Goal: Transaction & Acquisition: Purchase product/service

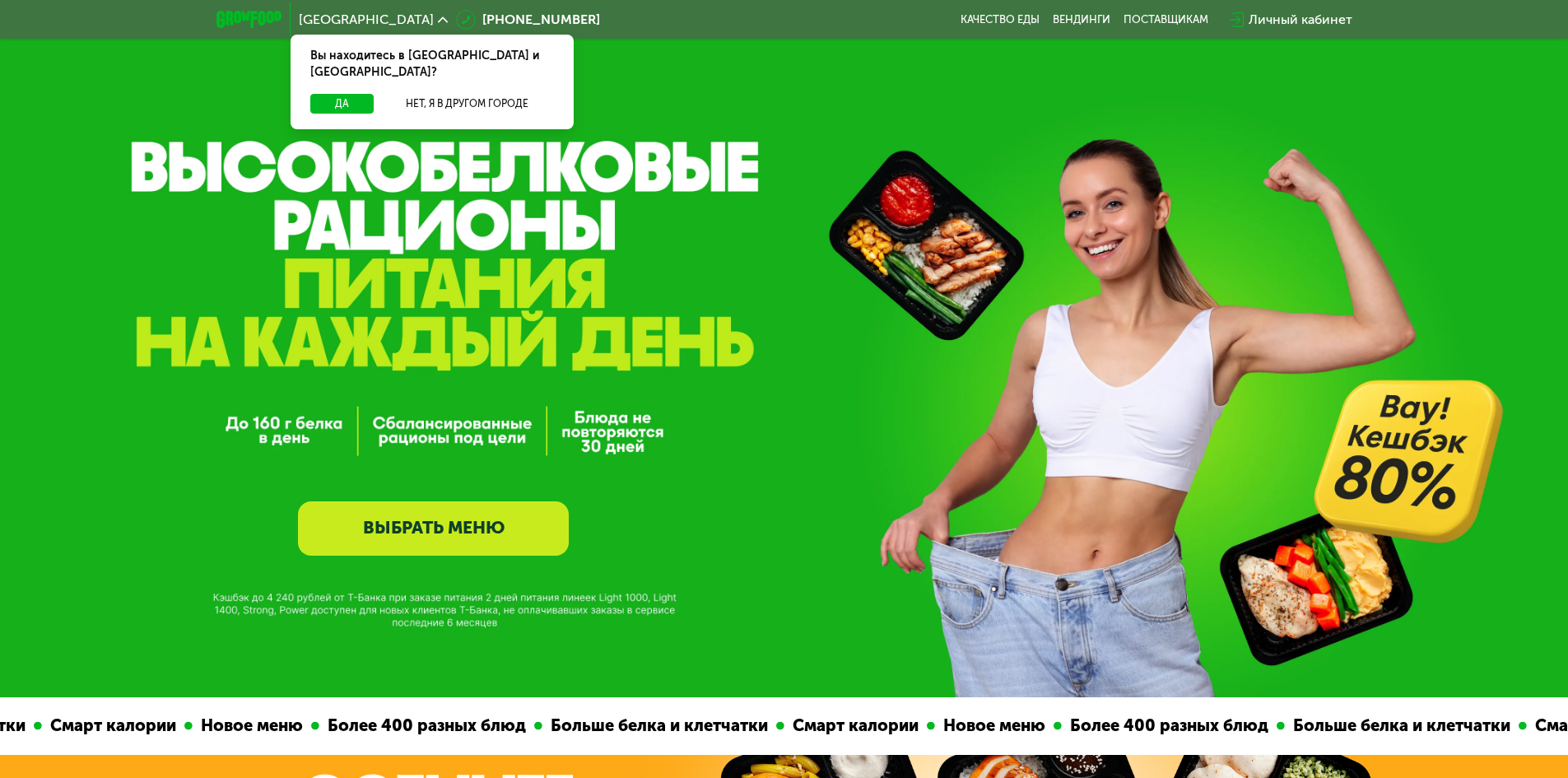
click at [1290, 14] on div "Личный кабинет" at bounding box center [1301, 20] width 104 height 20
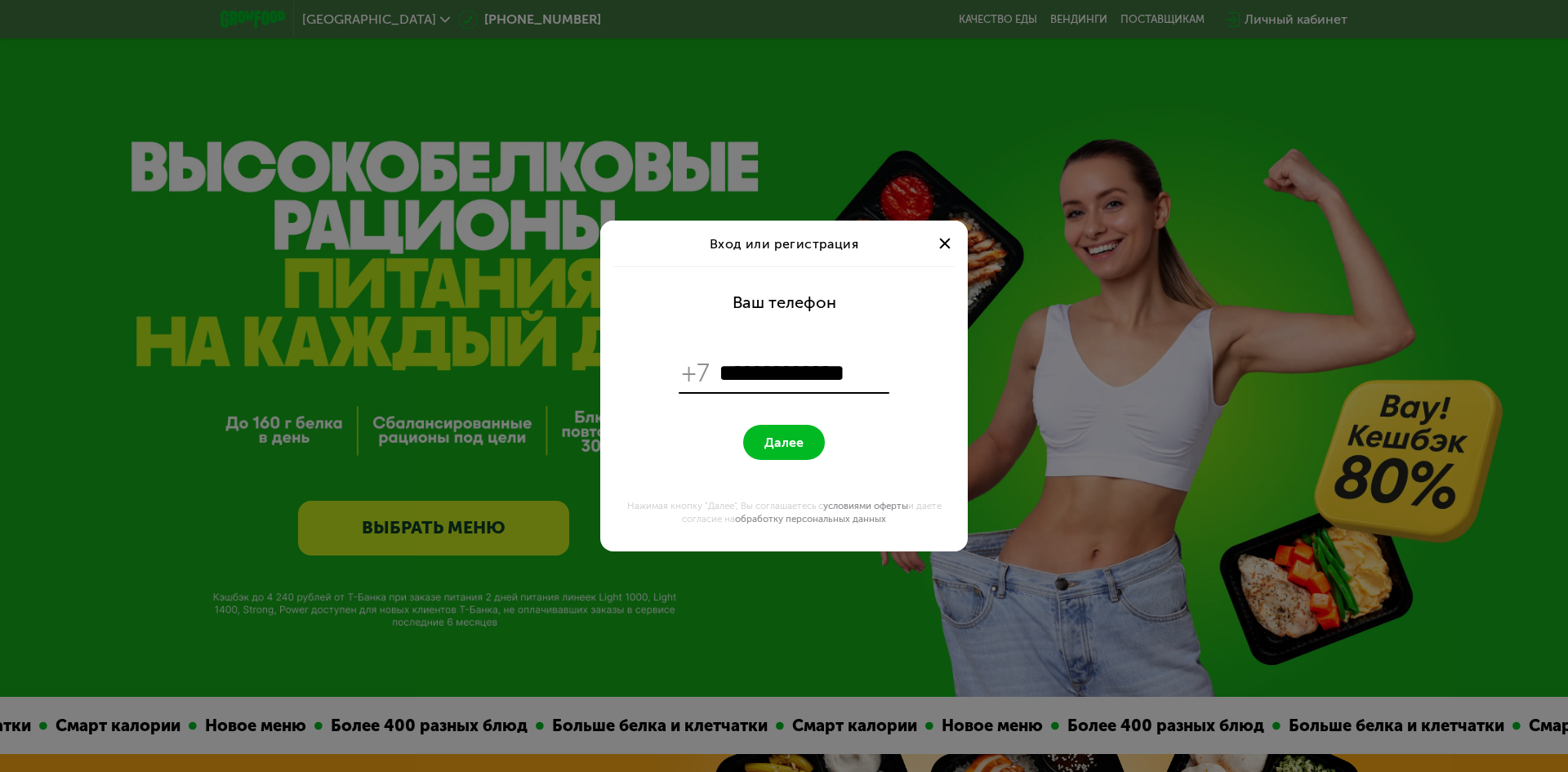
type input "**********"
click at [743, 425] on button "Далее" at bounding box center [784, 443] width 82 height 35
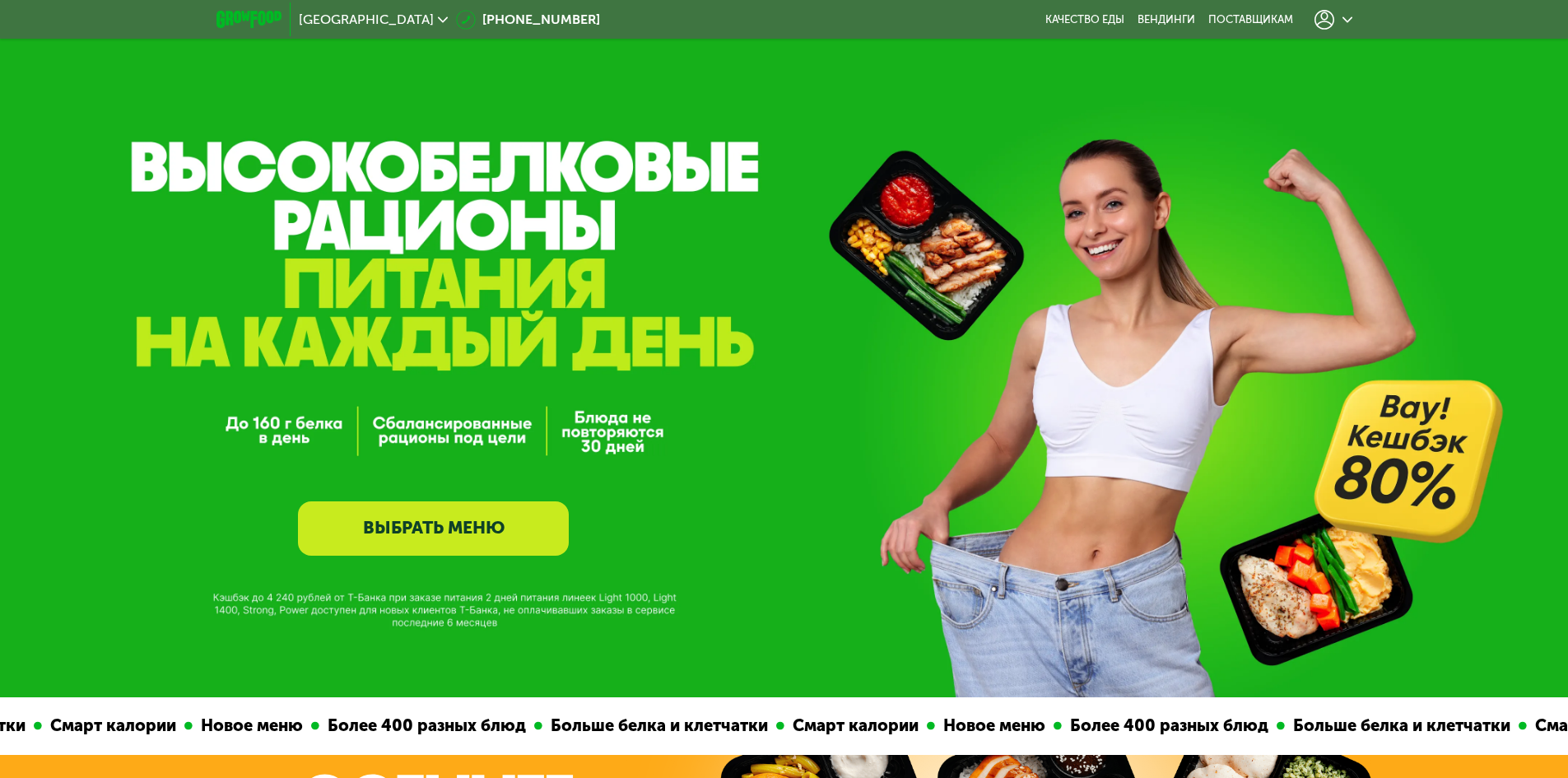
click at [1321, 23] on icon at bounding box center [1324, 20] width 20 height 20
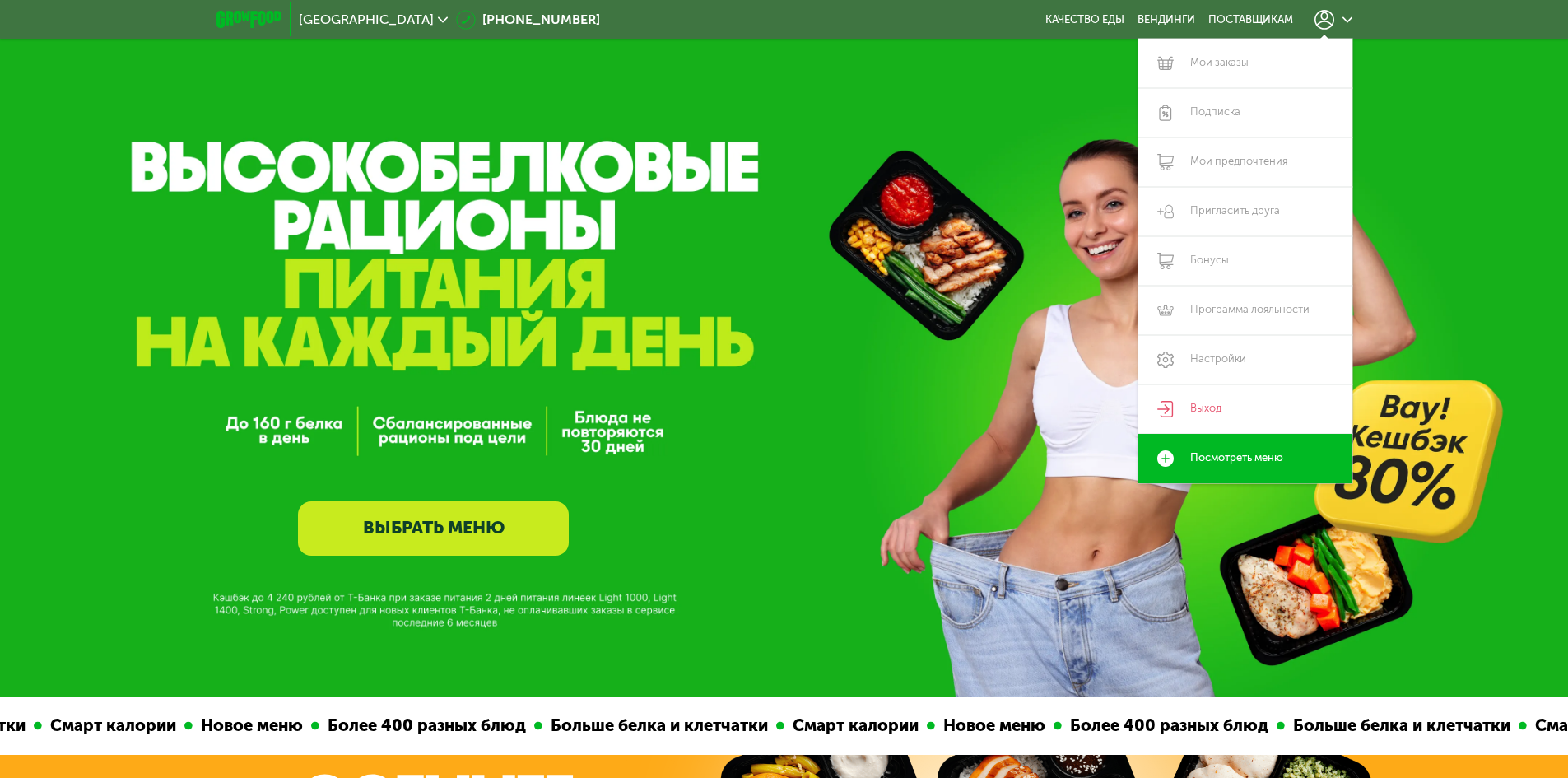
click at [1335, 21] on div at bounding box center [1334, 20] width 38 height 20
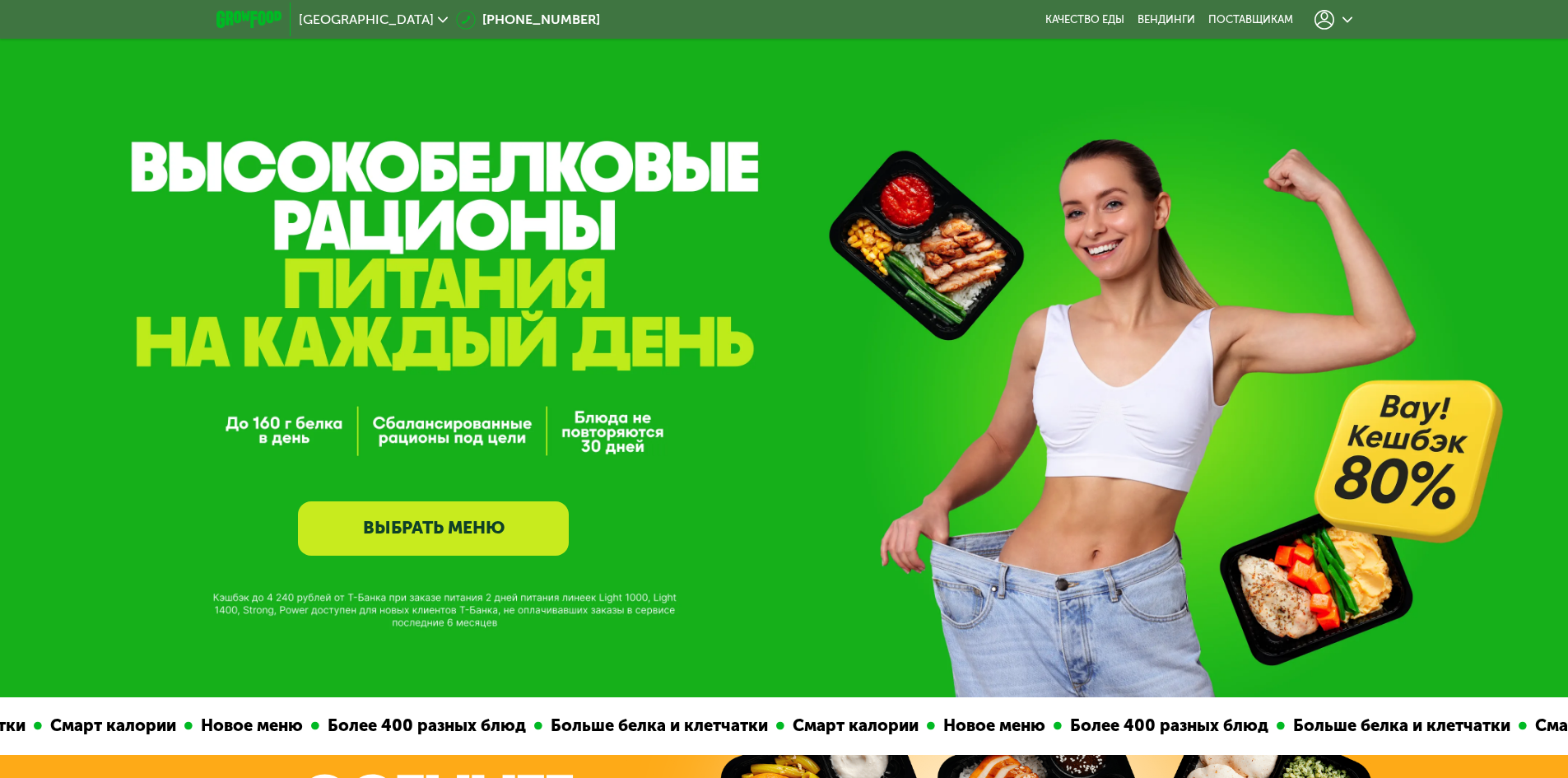
click at [469, 518] on link "ВЫБРАТЬ МЕНЮ" at bounding box center [433, 529] width 271 height 54
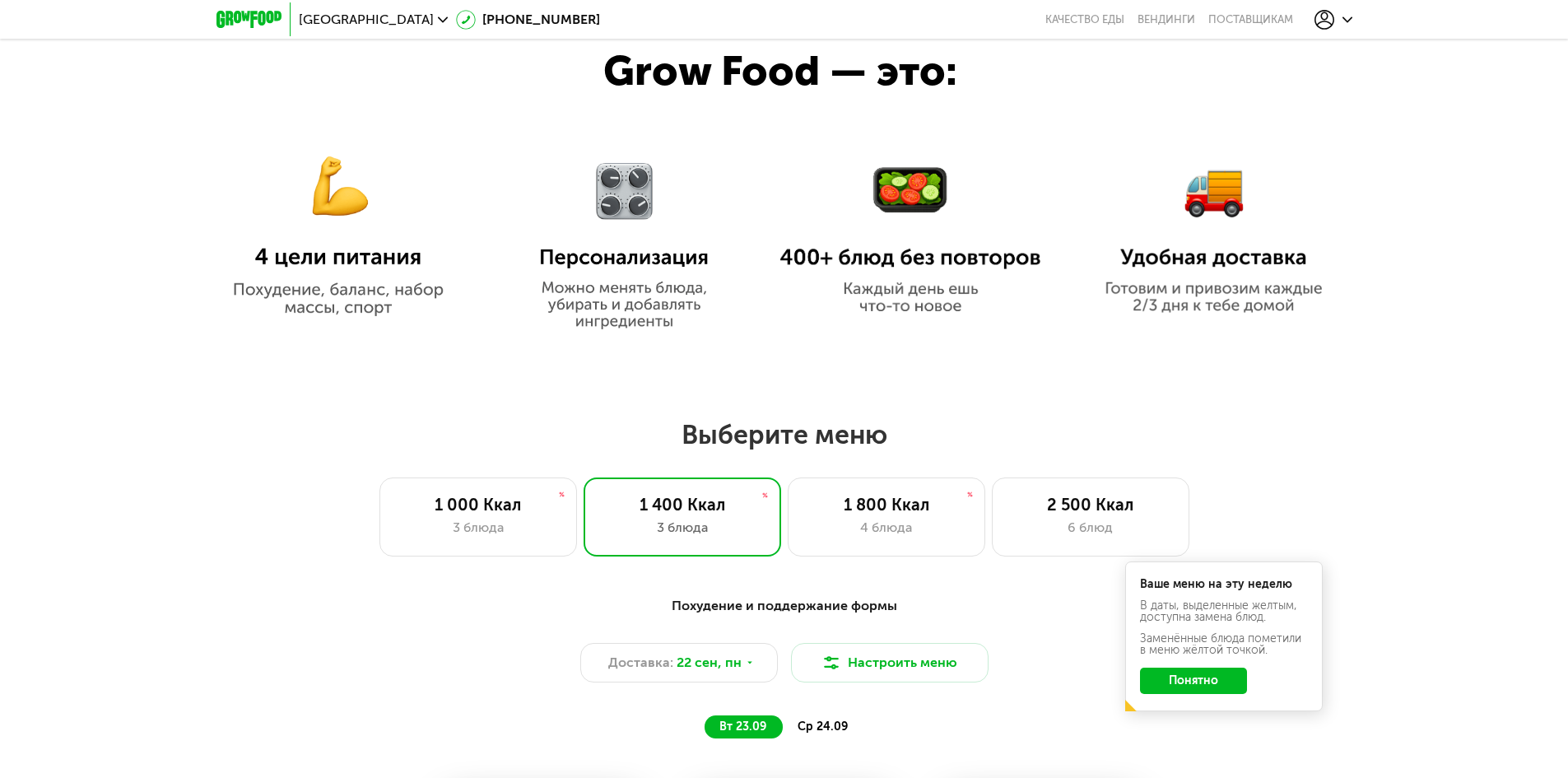
scroll to position [1161, 0]
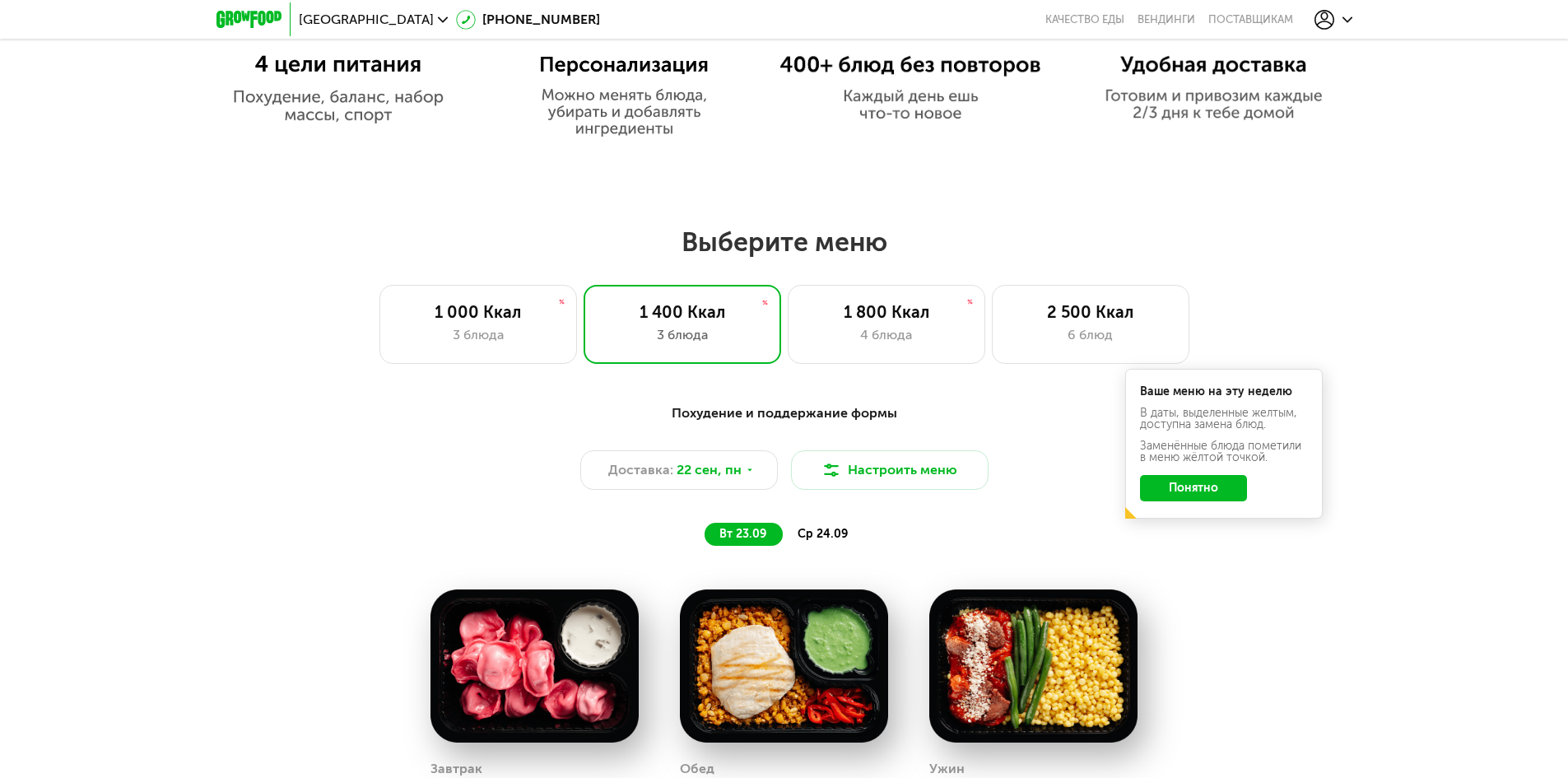
click at [1194, 485] on button "Понятно" at bounding box center [1194, 488] width 107 height 26
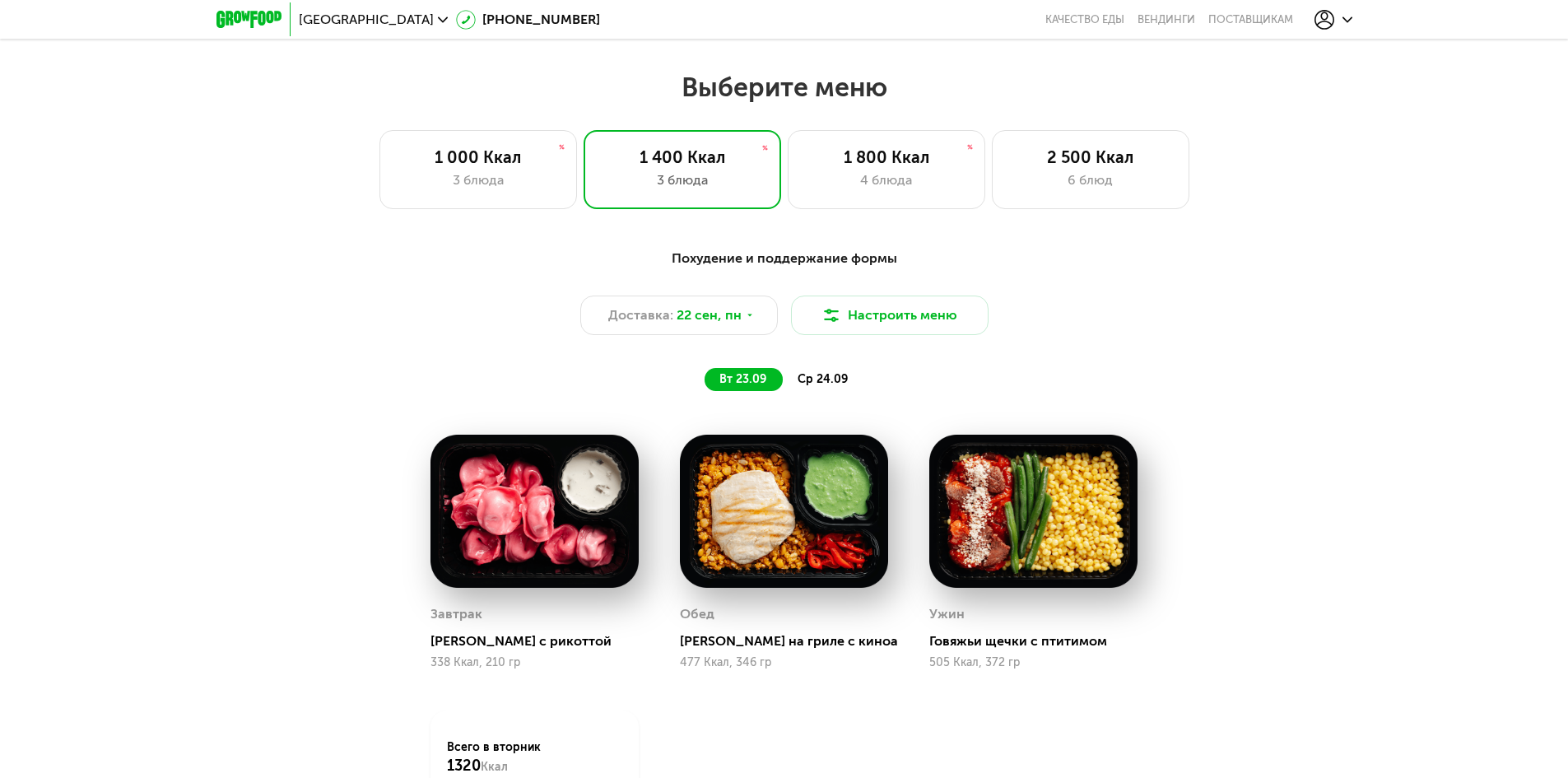
scroll to position [1353, 0]
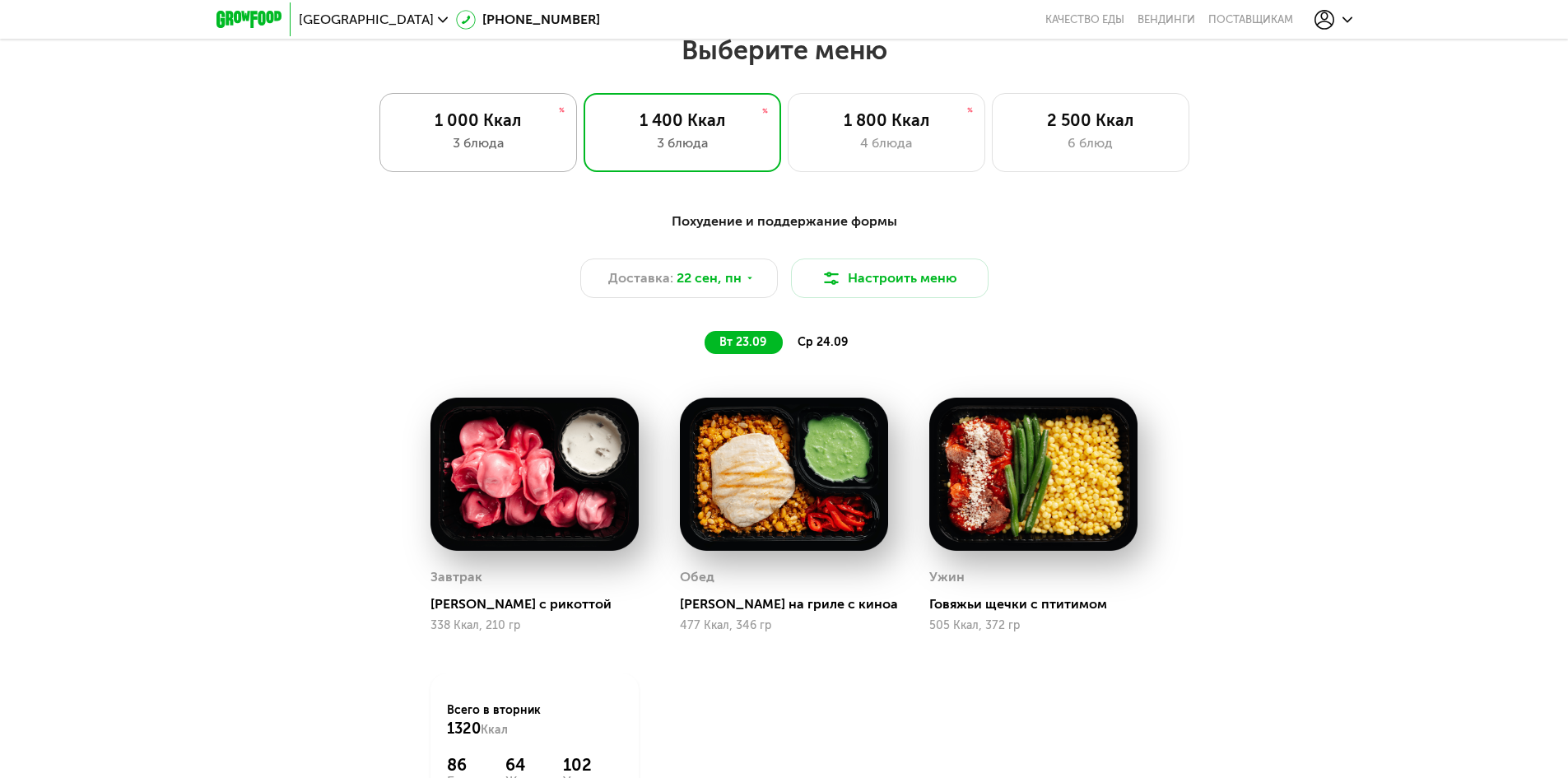
click at [513, 130] on div "1 000 Ккал" at bounding box center [479, 120] width 163 height 20
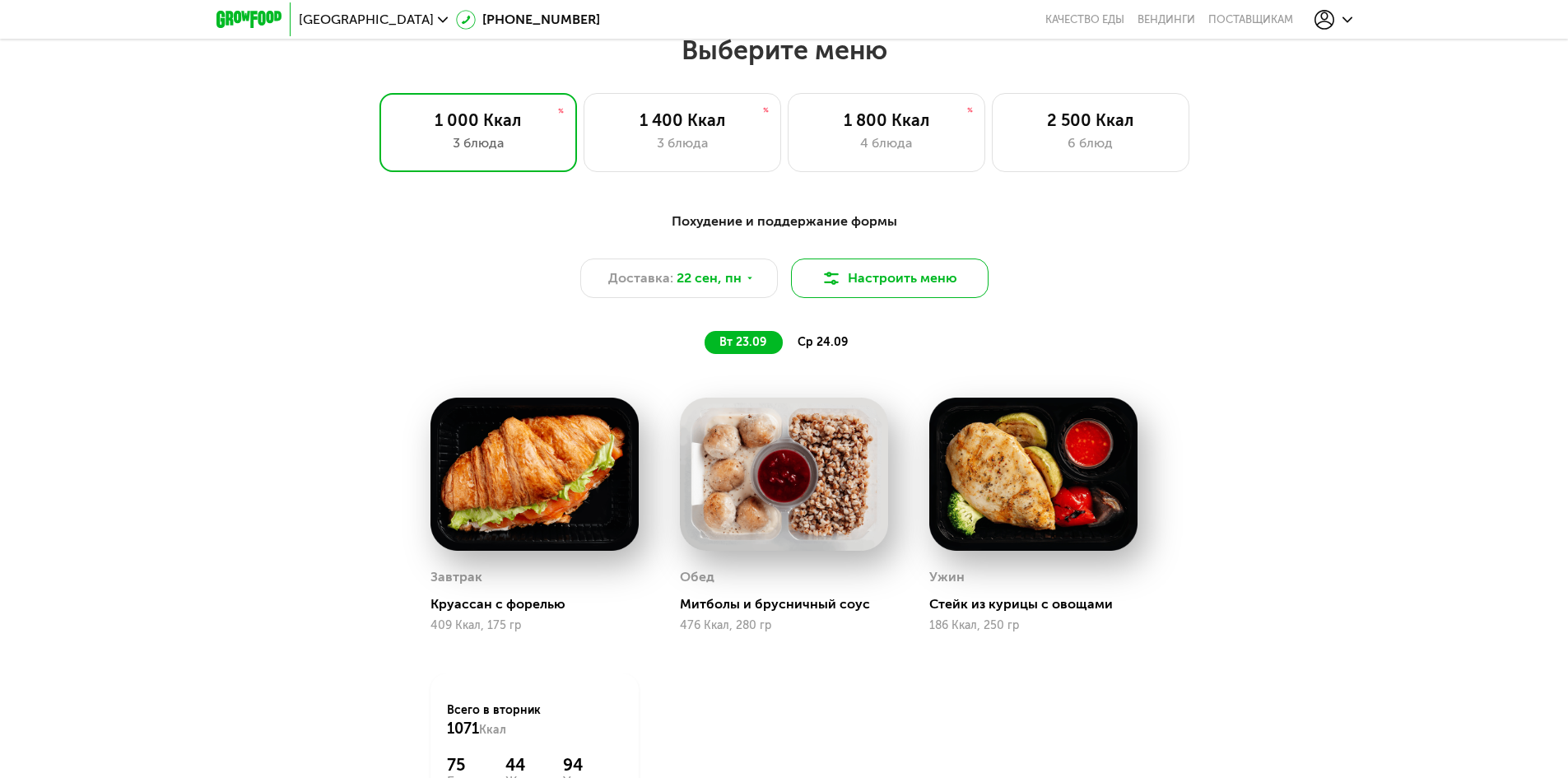
click at [905, 293] on button "Настроить меню" at bounding box center [889, 278] width 198 height 40
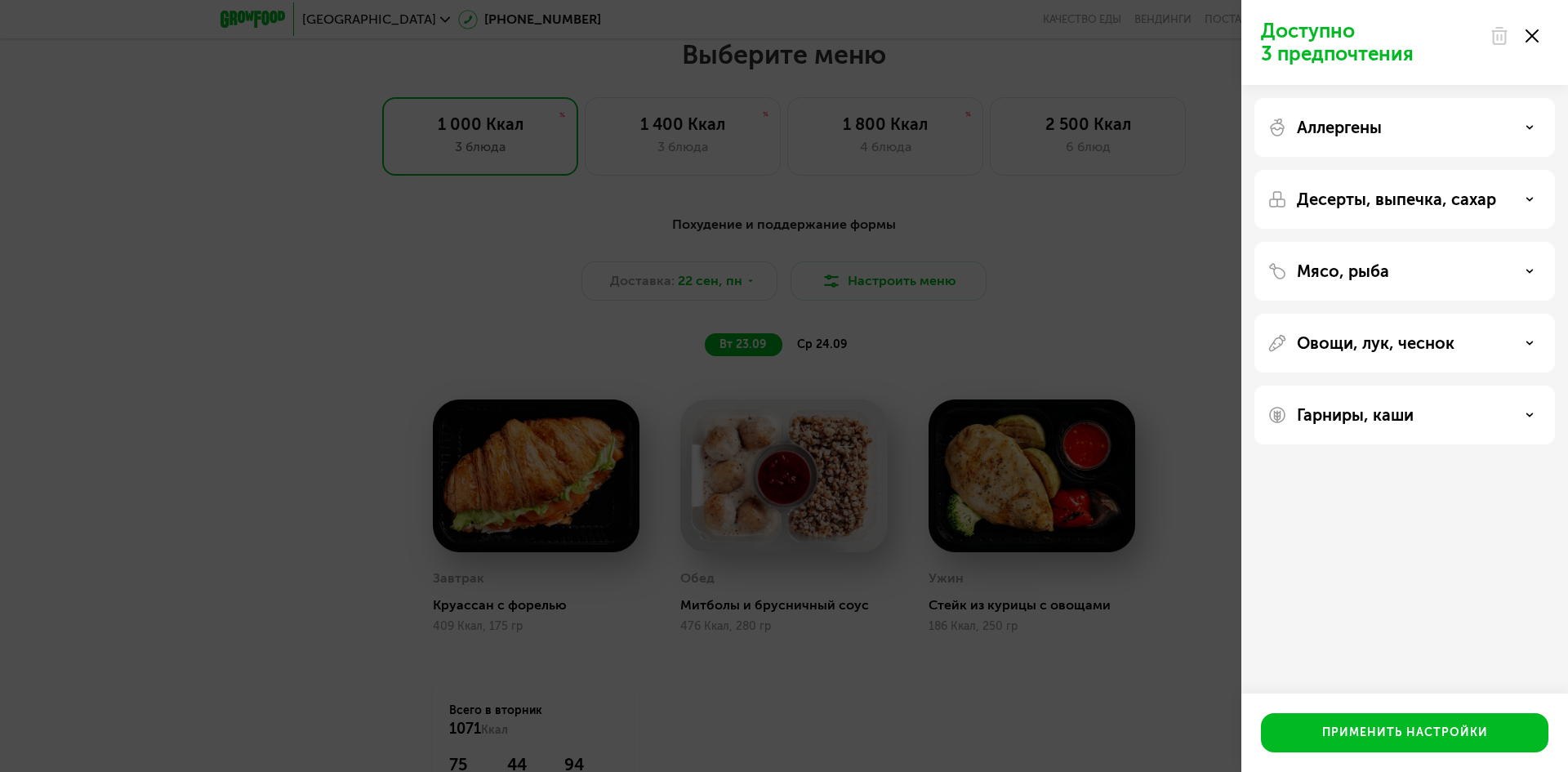
click at [1539, 346] on div "Овощи, лук, чеснок" at bounding box center [1405, 343] width 274 height 19
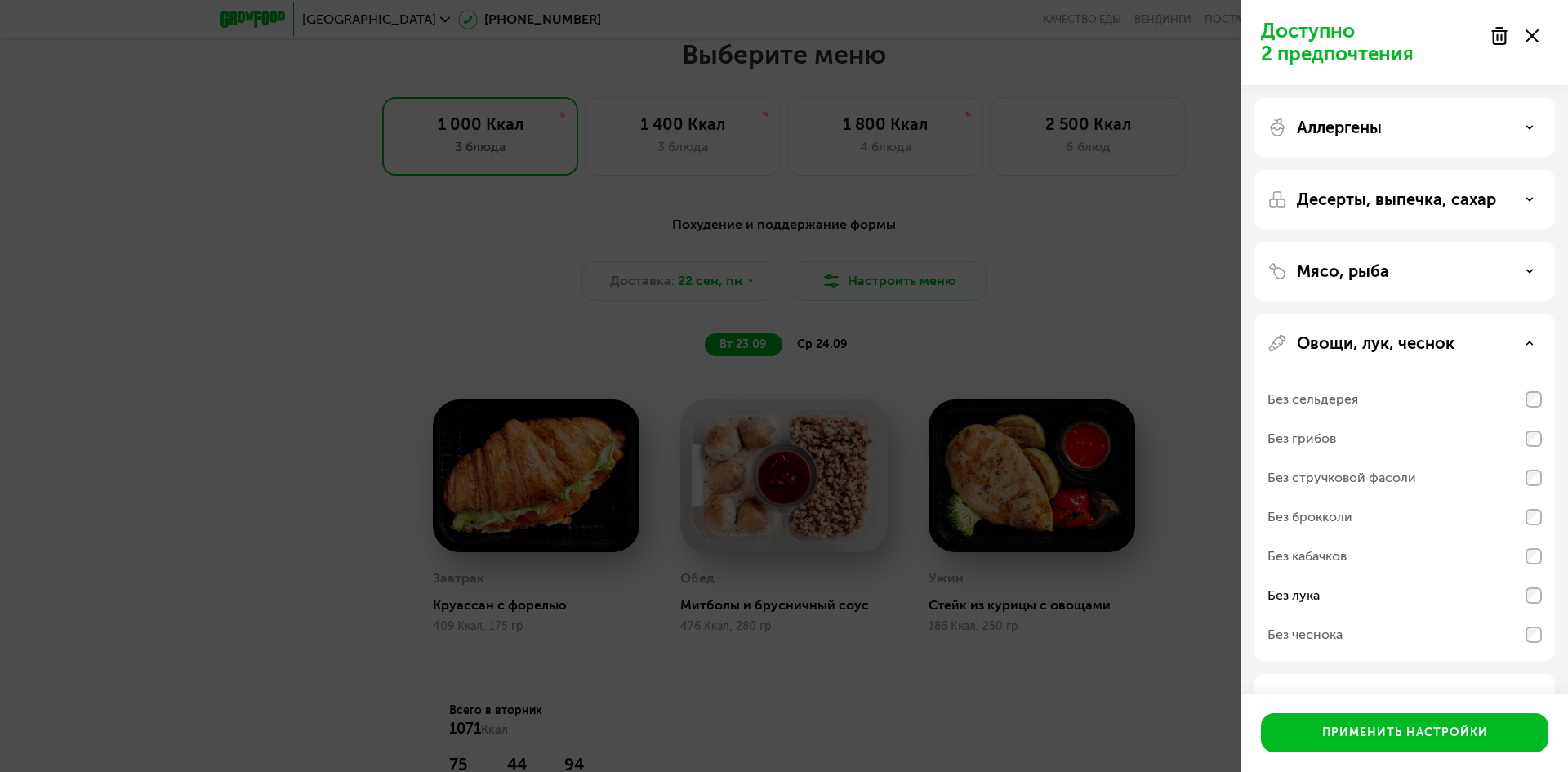
click at [1524, 206] on div "Десерты, выпечка, сахар" at bounding box center [1405, 199] width 274 height 19
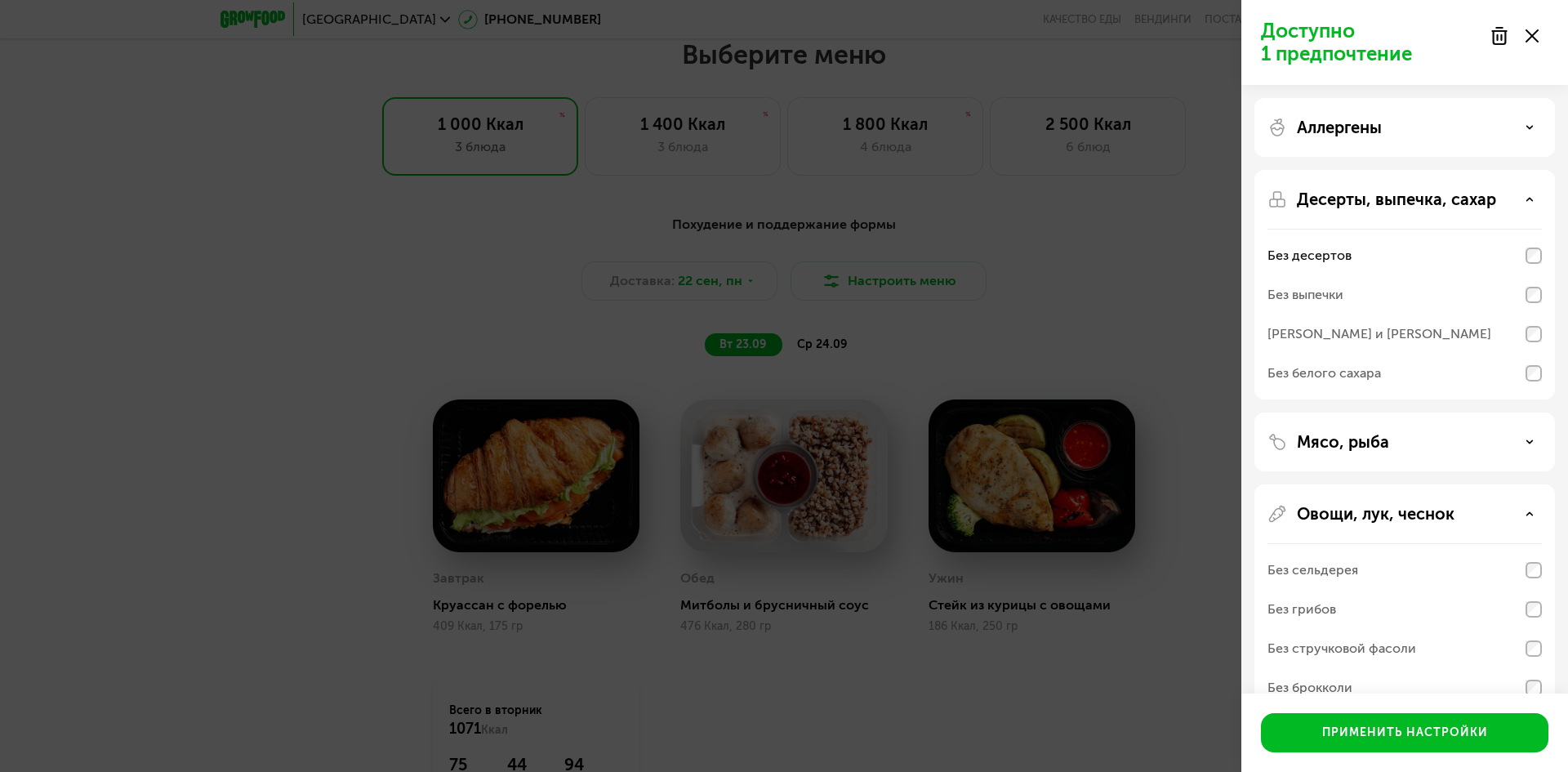
click at [1523, 120] on div "Аллергены" at bounding box center [1405, 127] width 274 height 19
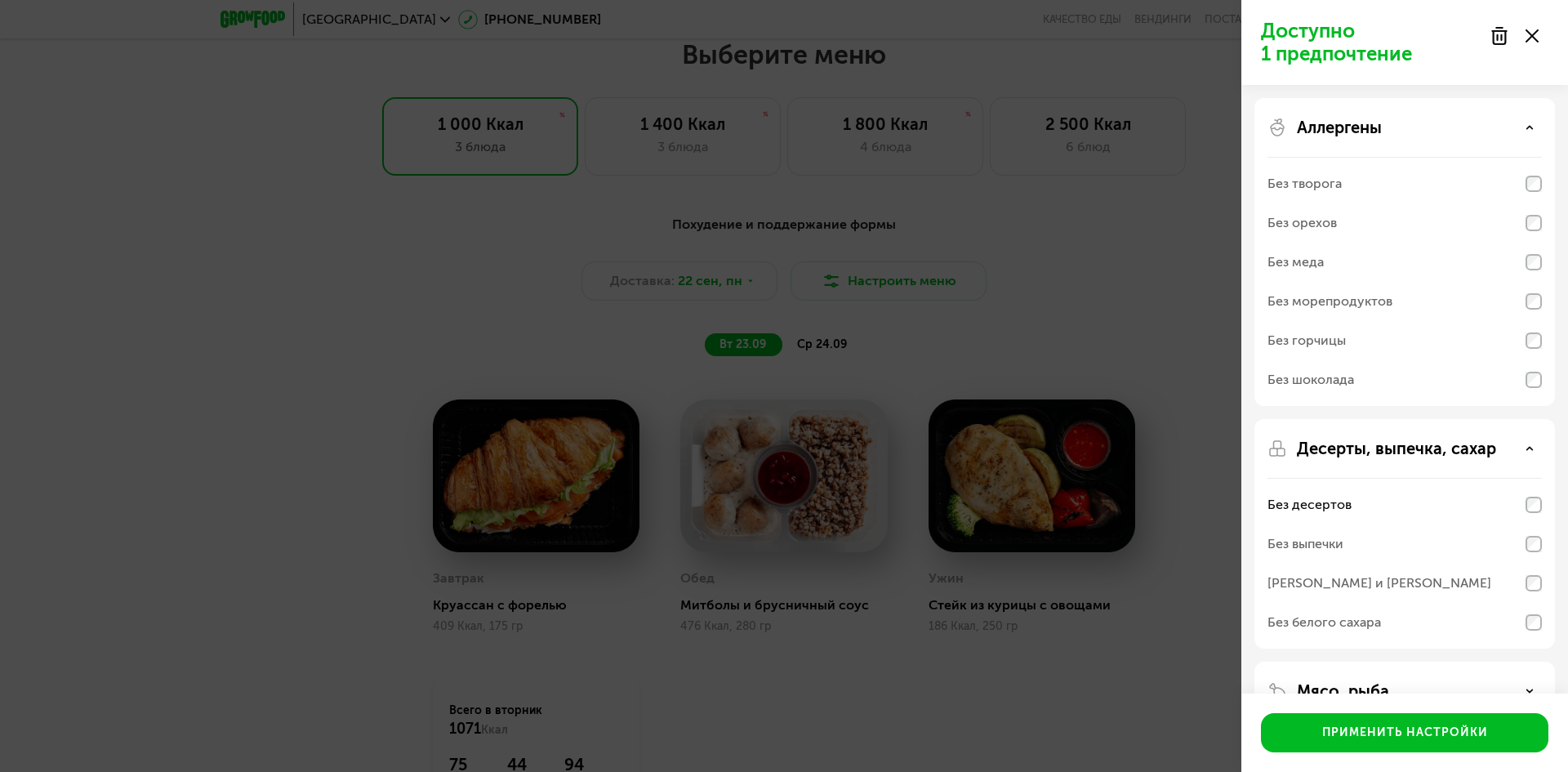
click at [1523, 120] on div "Аллергены" at bounding box center [1405, 127] width 274 height 19
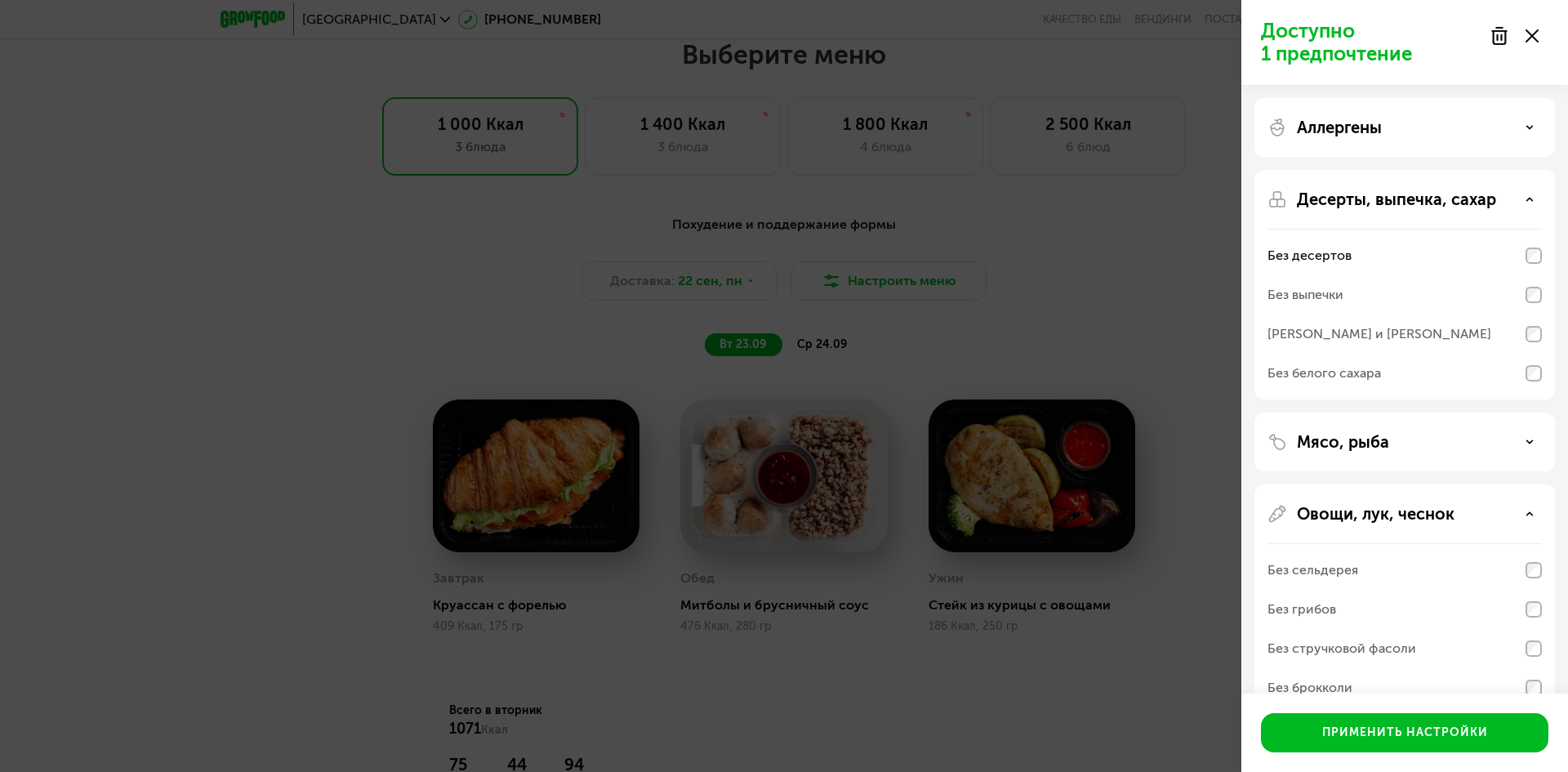
click at [1533, 199] on div "Десерты, выпечка, сахар" at bounding box center [1405, 199] width 274 height 19
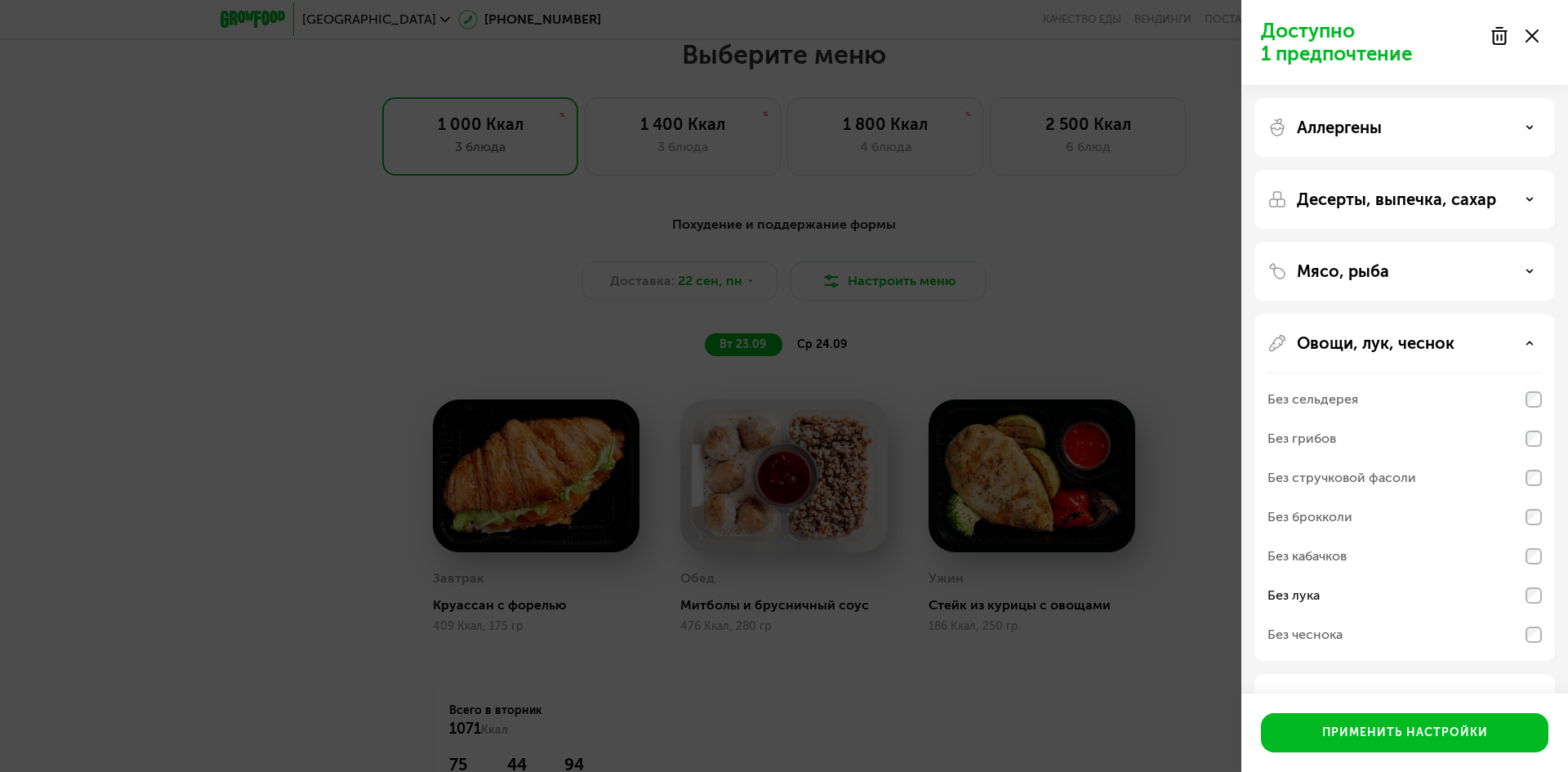
click at [1523, 339] on div "Овощи, лук, чеснок" at bounding box center [1405, 343] width 274 height 19
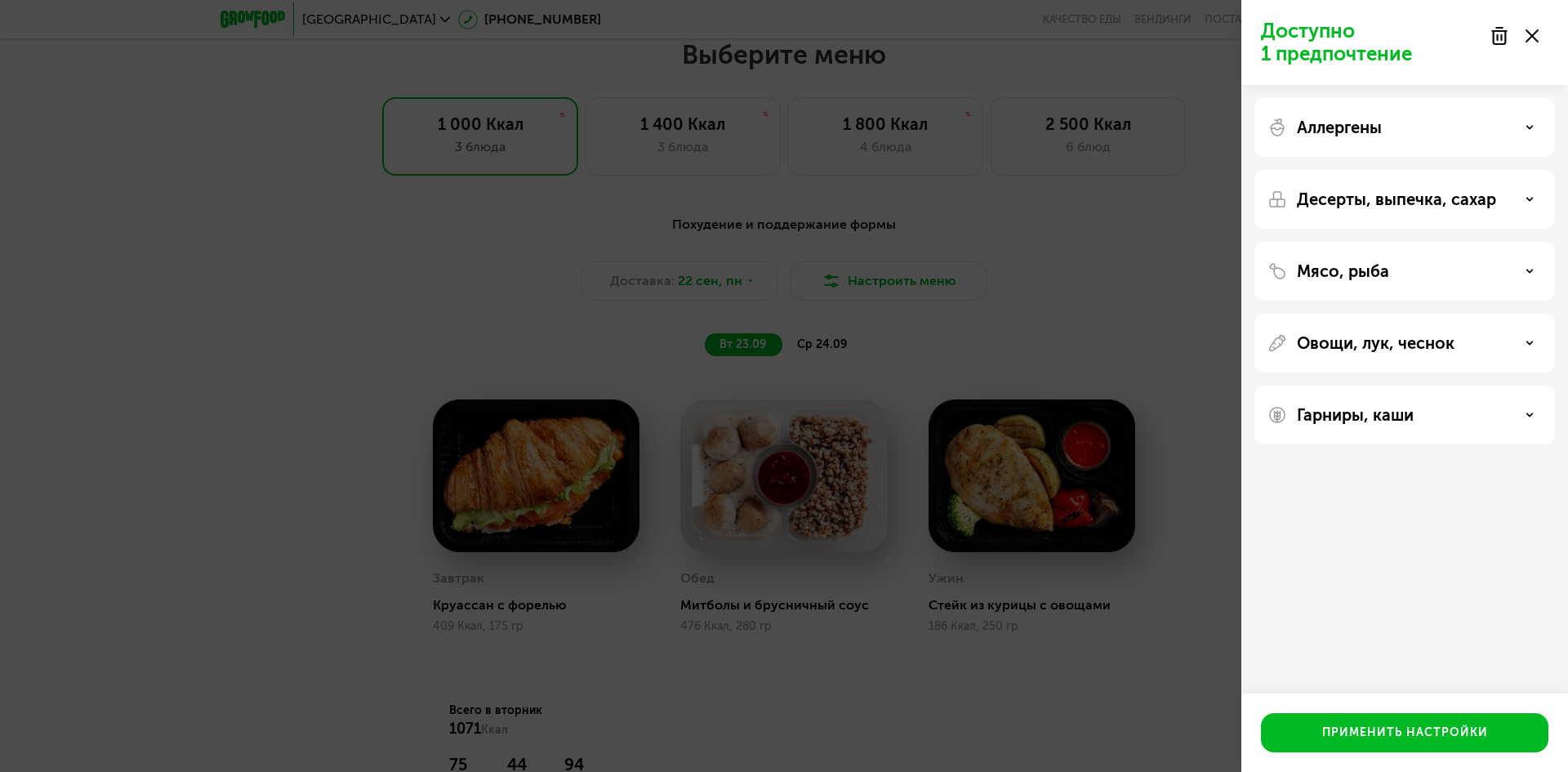
click at [1494, 405] on div "Гарниры, каши" at bounding box center [1404, 415] width 300 height 59
click at [1501, 405] on div "Гарниры, каши" at bounding box center [1405, 414] width 274 height 19
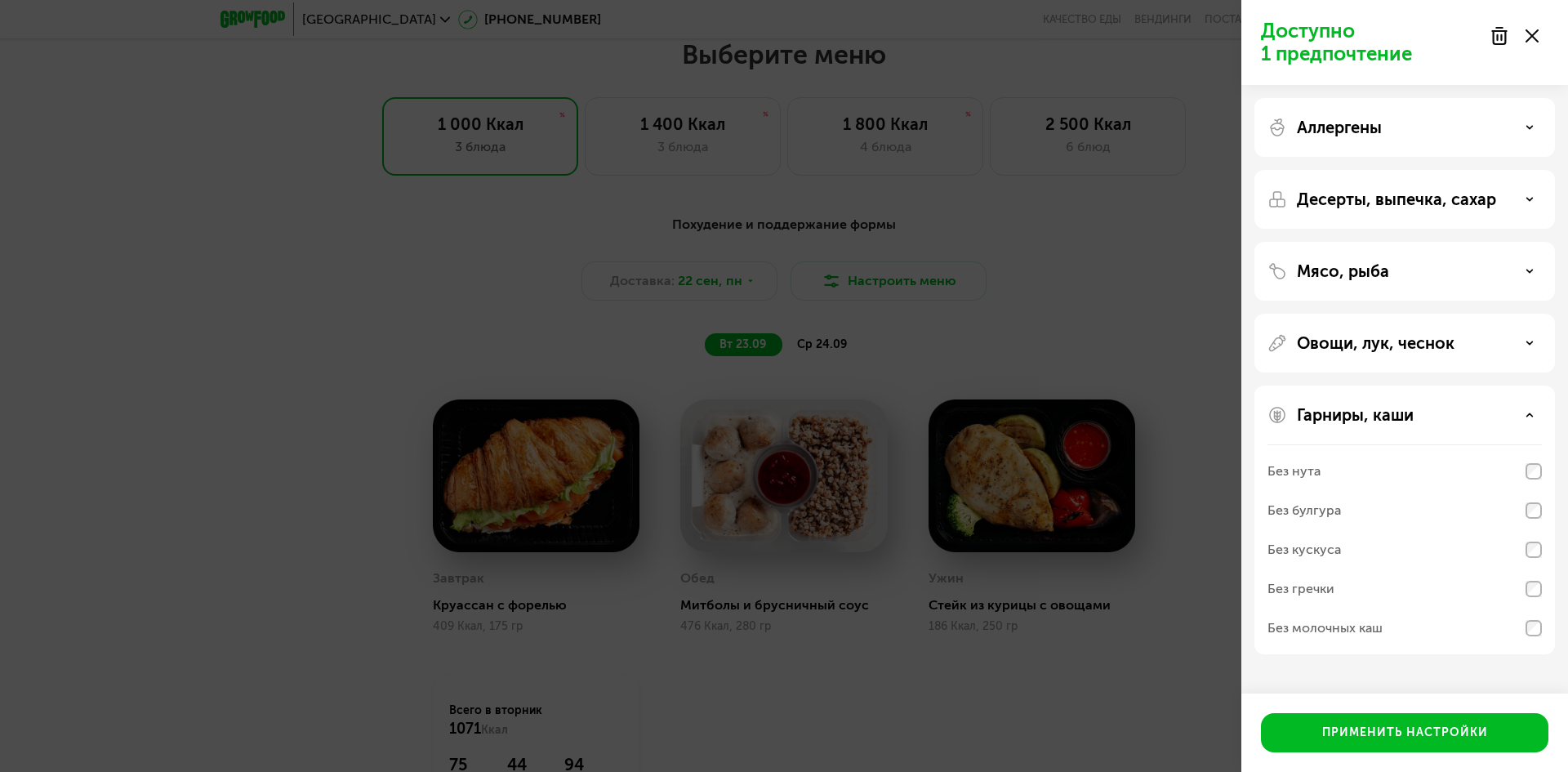
click at [1544, 629] on div "Гарниры, каши Без нута Без булгура Без кускуса Без гречки Без молочных каш" at bounding box center [1404, 519] width 300 height 269
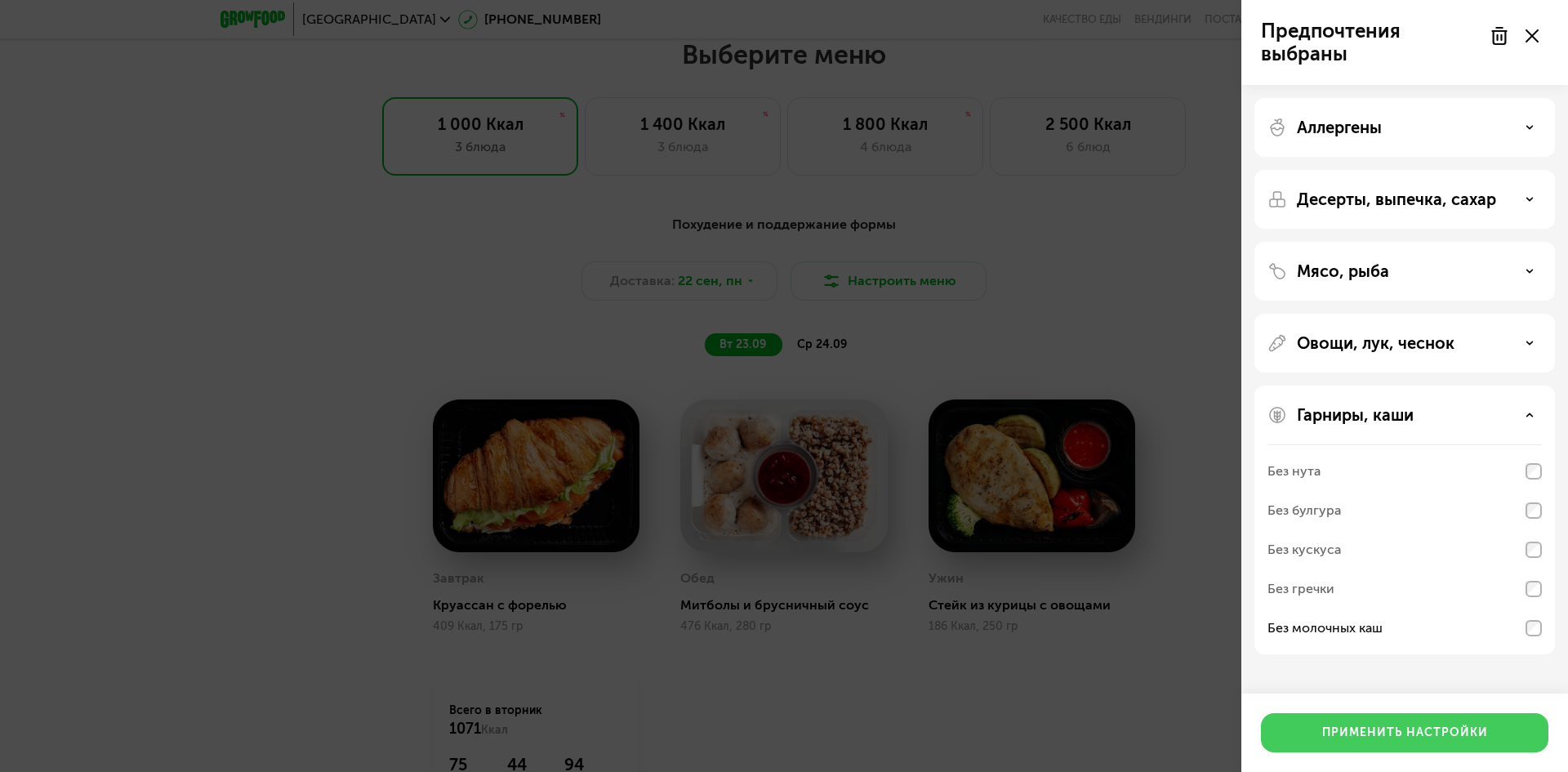
click at [1430, 730] on div "Применить настройки" at bounding box center [1405, 732] width 166 height 16
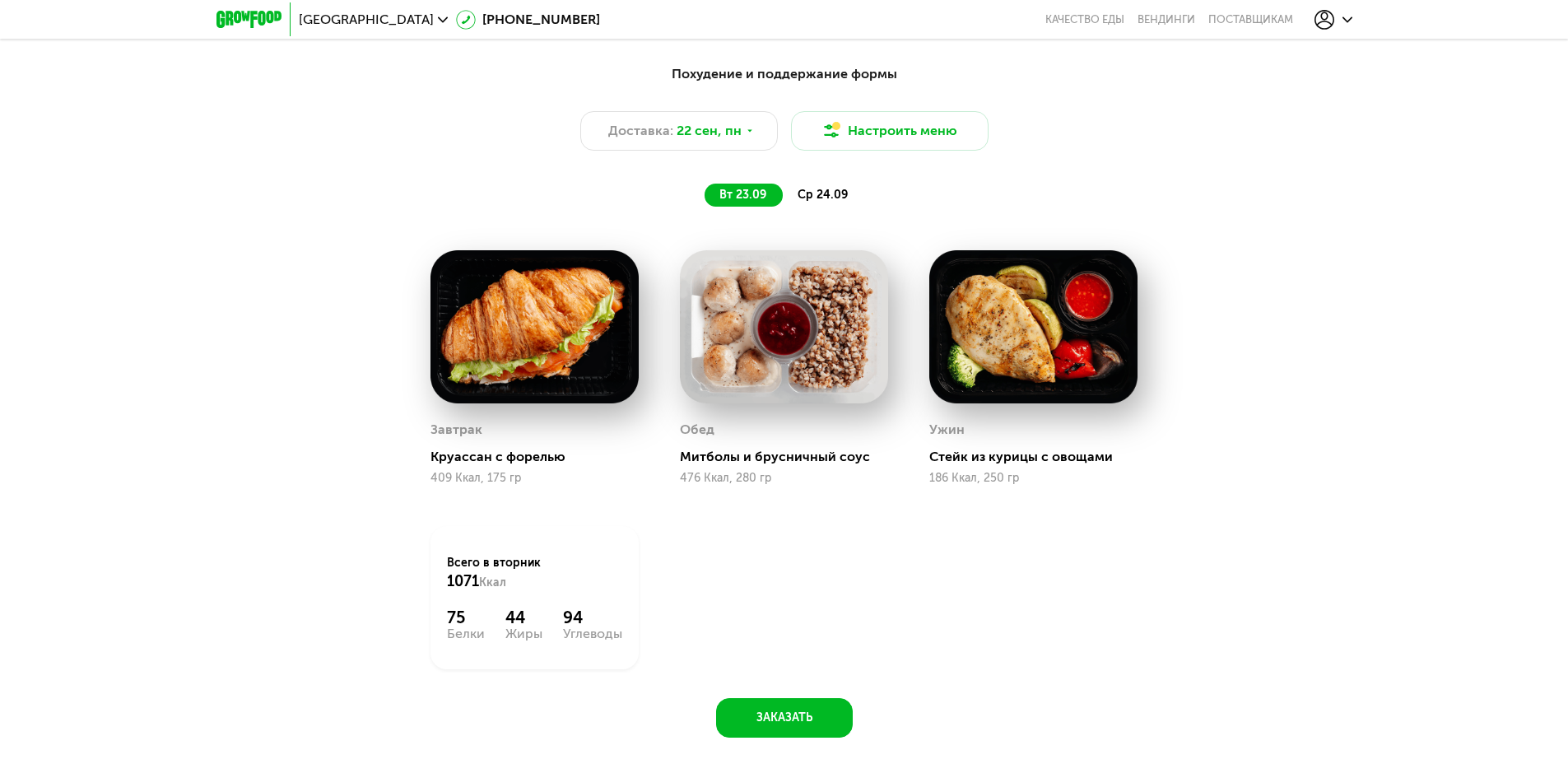
scroll to position [1537, 0]
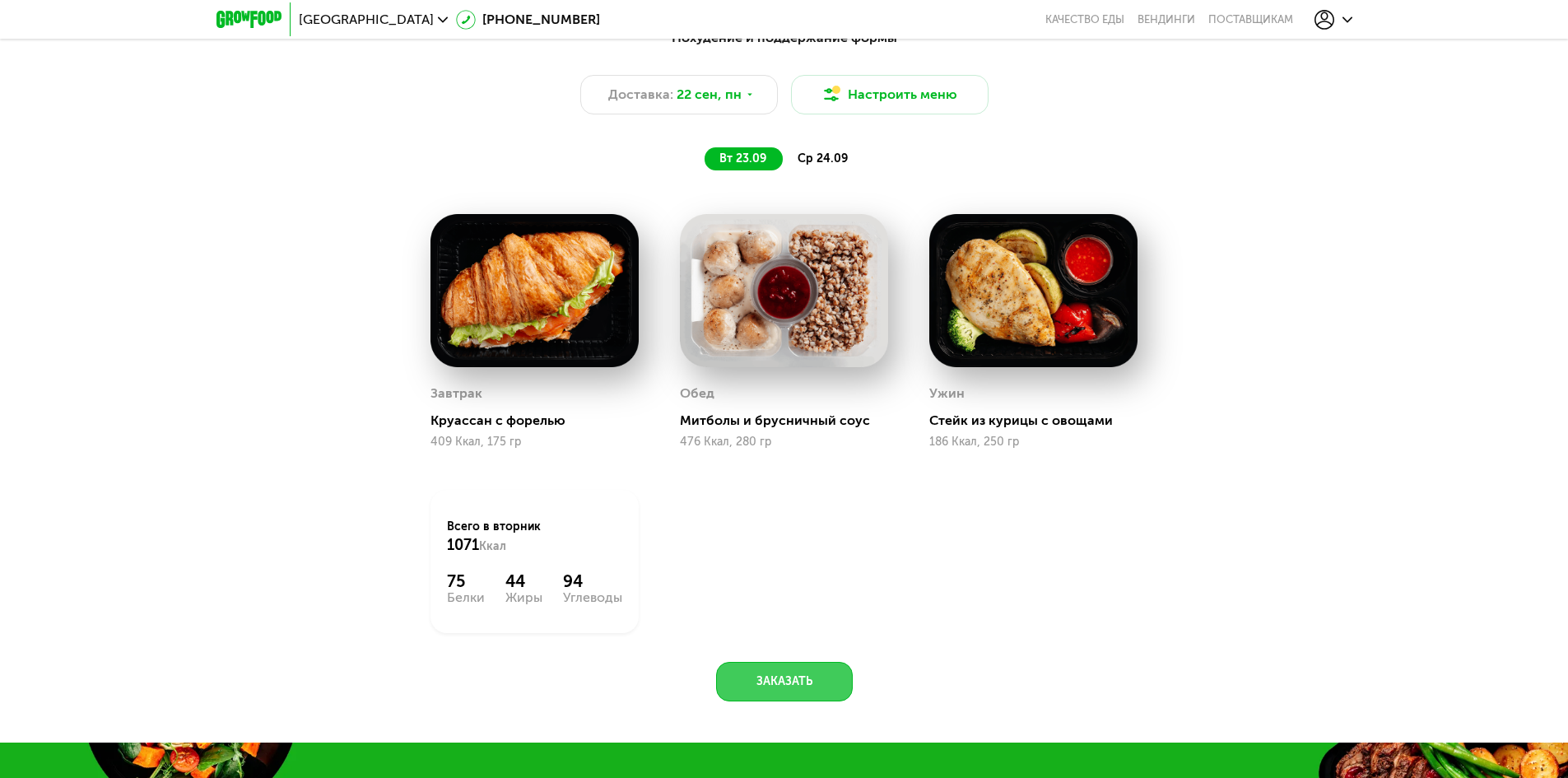
click at [820, 697] on button "Заказать" at bounding box center [784, 681] width 137 height 40
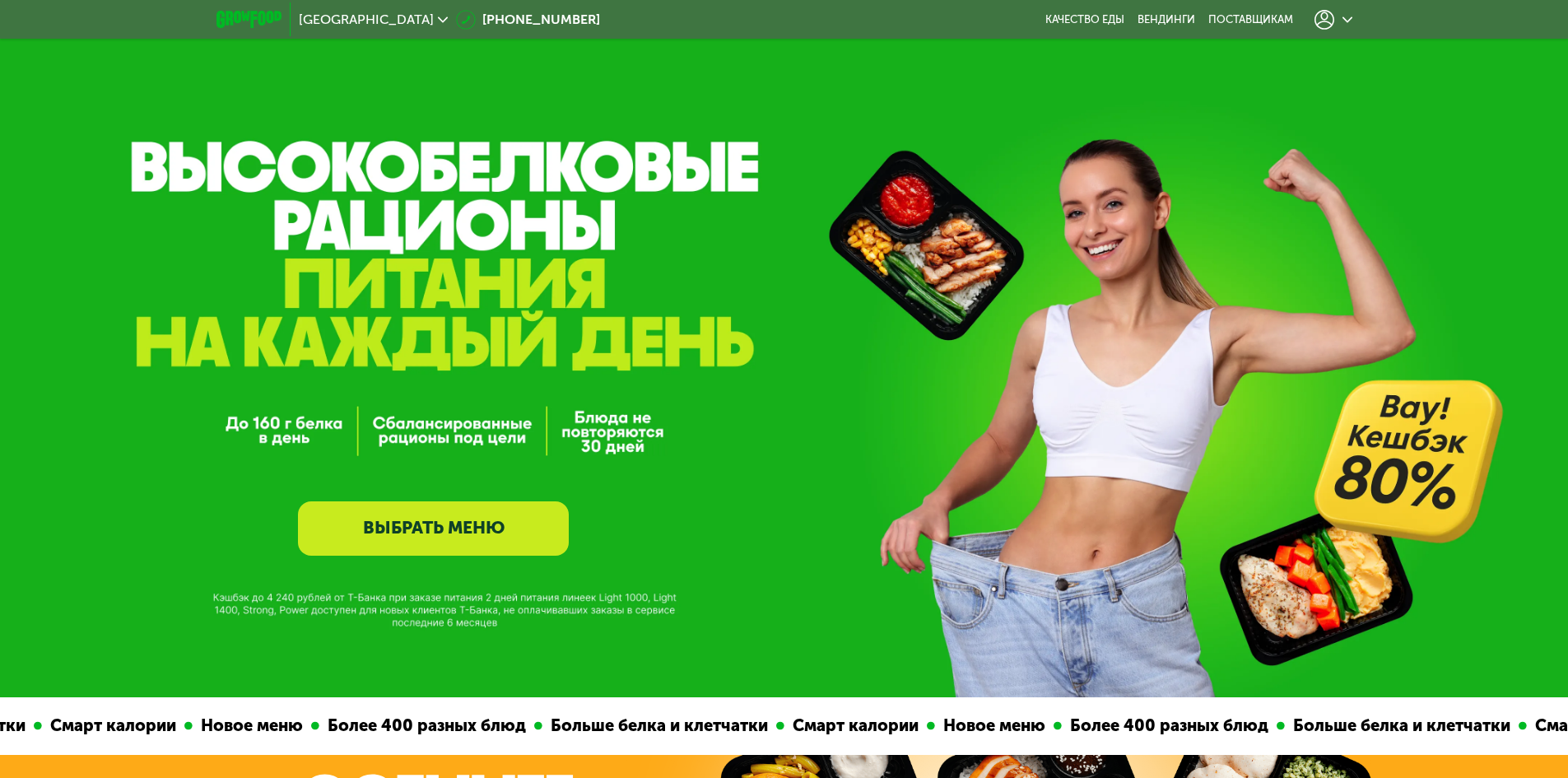
click at [518, 523] on link "ВЫБРАТЬ МЕНЮ" at bounding box center [433, 529] width 271 height 54
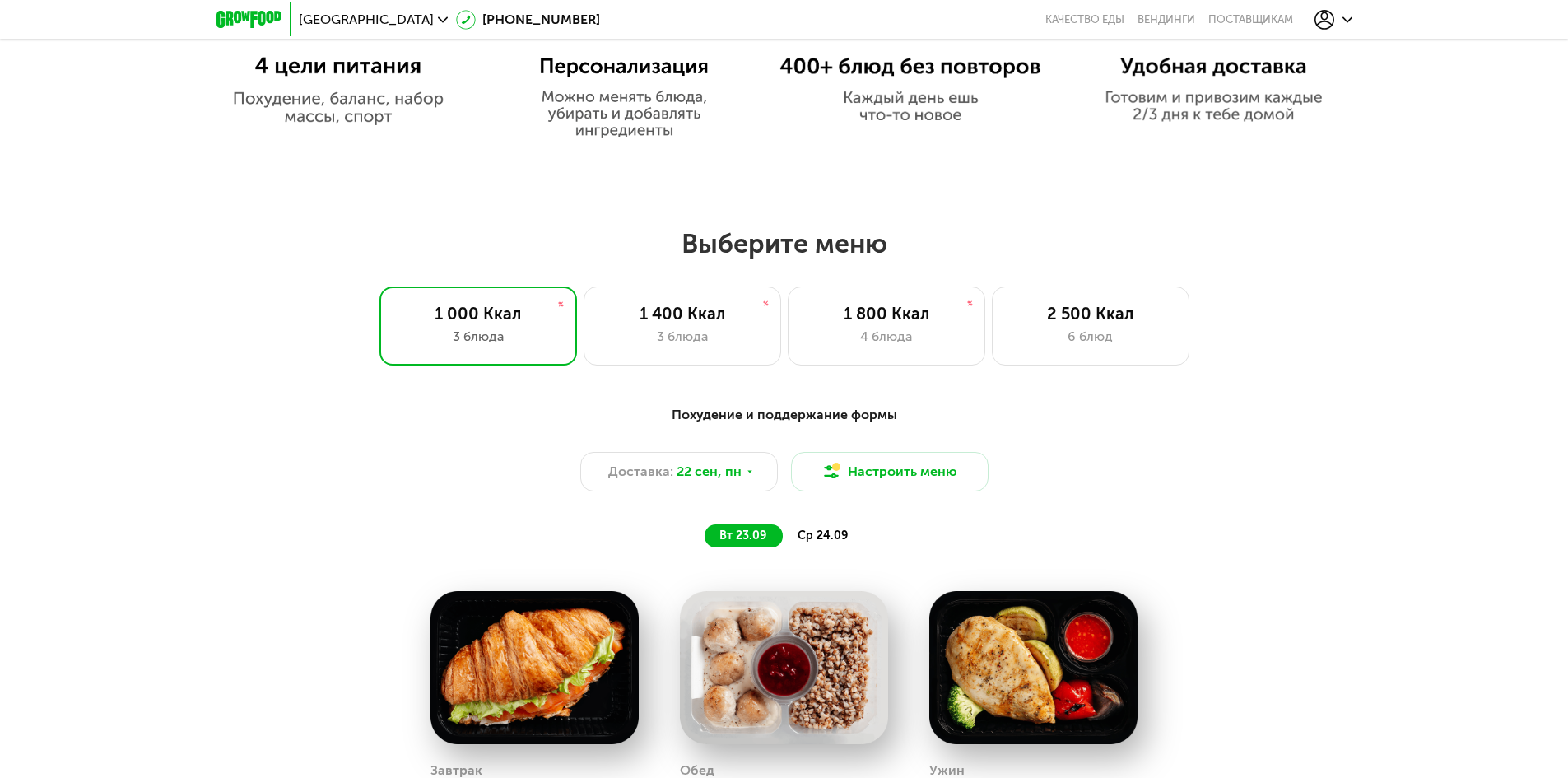
scroll to position [1152, 0]
